Goal: Task Accomplishment & Management: Use online tool/utility

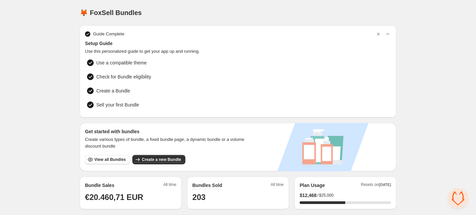
click at [44, 150] on div "Home Bundles Analytics Plan and Billing 🦊 FoxSell Bundles. This page is ready 🦊…" at bounding box center [238, 211] width 476 height 422
click at [46, 103] on div "Home Bundles Analytics Plan and Billing 🦊 FoxSell Bundles. This page is ready 🦊…" at bounding box center [238, 211] width 476 height 422
drag, startPoint x: 55, startPoint y: 100, endPoint x: 54, endPoint y: 104, distance: 4.9
click at [55, 100] on div "Home Bundles Analytics Plan and Billing 🦊 FoxSell Bundles. This page is ready 🦊…" at bounding box center [238, 211] width 476 height 422
click at [55, 89] on div "Home Bundles Analytics Plan and Billing 🦊 FoxSell Bundles. This page is ready 🦊…" at bounding box center [238, 211] width 476 height 422
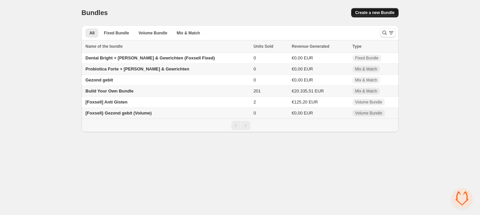
click at [373, 15] on button "Create a new Bundle" at bounding box center [374, 12] width 47 height 9
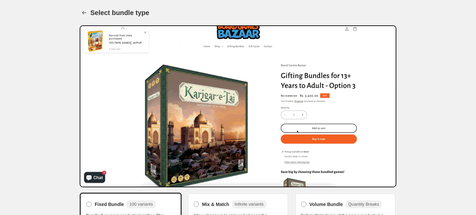
scroll to position [40, 0]
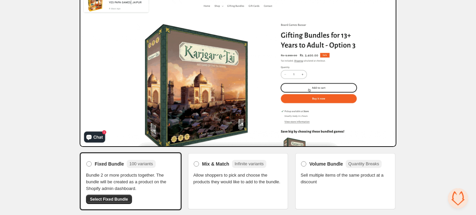
drag, startPoint x: 63, startPoint y: 42, endPoint x: 9, endPoint y: 38, distance: 54.2
click at [62, 42] on div "Home Bundles Analytics Plan and Billing Select bundle type. This page is ready …" at bounding box center [238, 88] width 476 height 256
